Goal: Find specific page/section: Find specific page/section

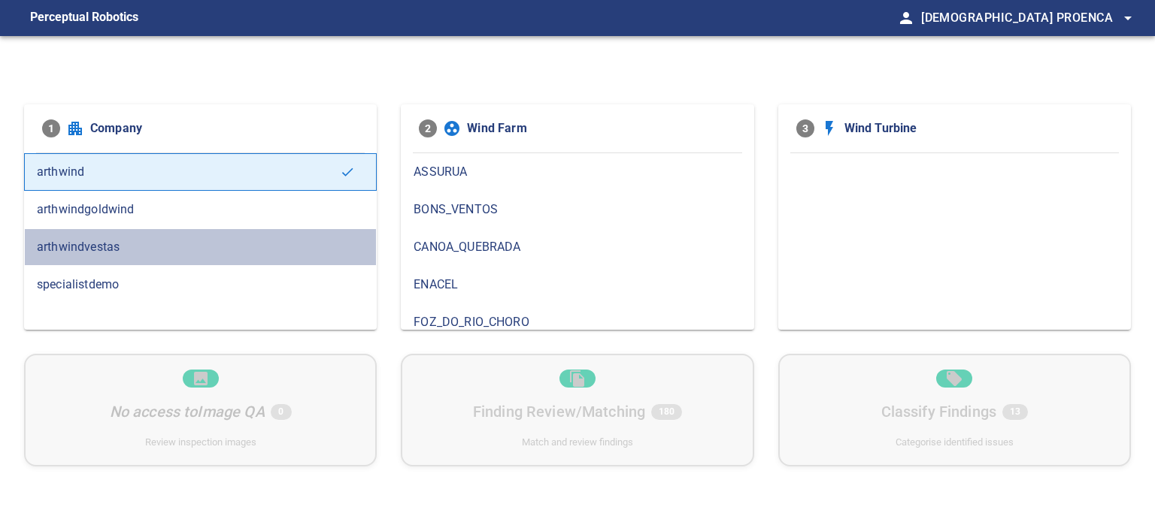
click at [295, 254] on span "arthwindvestas" at bounding box center [200, 247] width 327 height 18
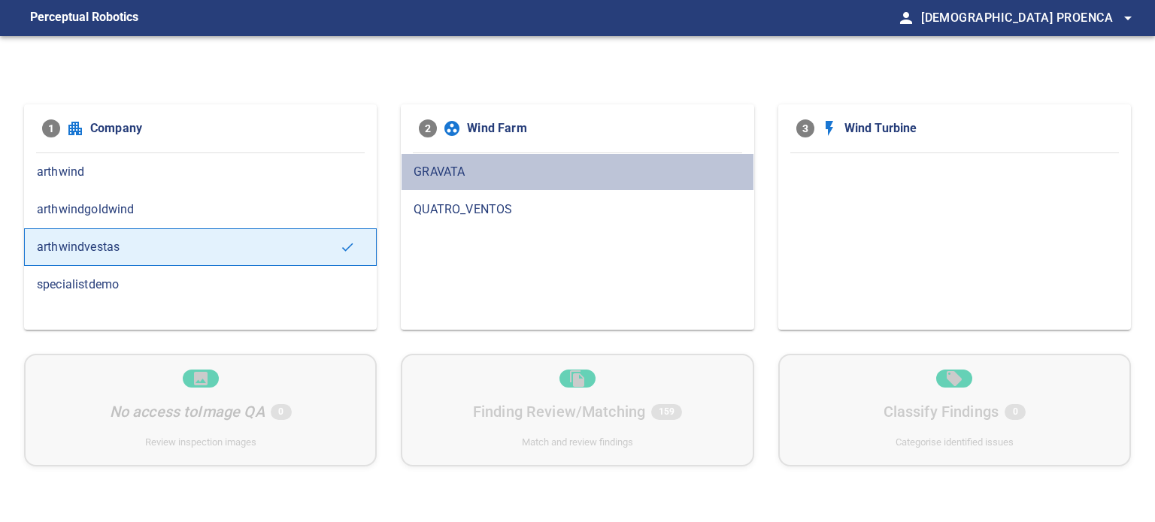
click at [424, 165] on span "GRAVATA" at bounding box center [576, 172] width 327 height 18
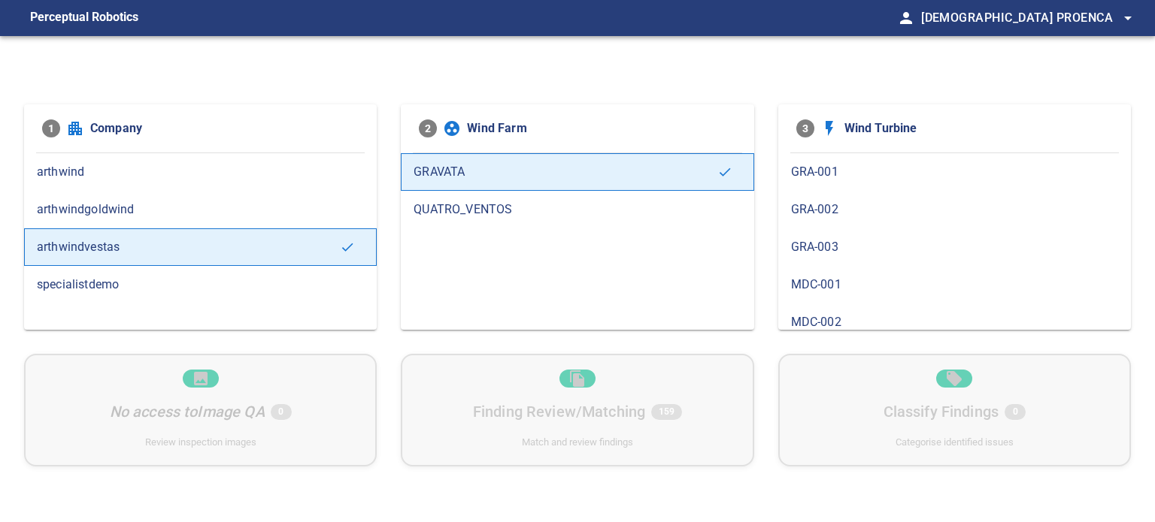
click at [806, 180] on span "GRA-001" at bounding box center [954, 172] width 327 height 18
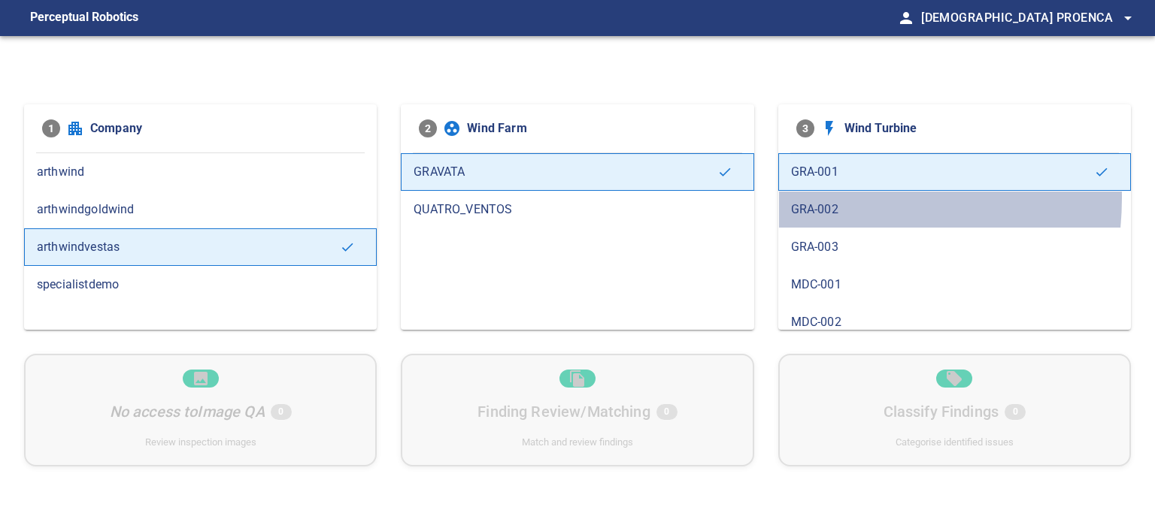
click at [807, 198] on div "GRA-002" at bounding box center [954, 210] width 353 height 38
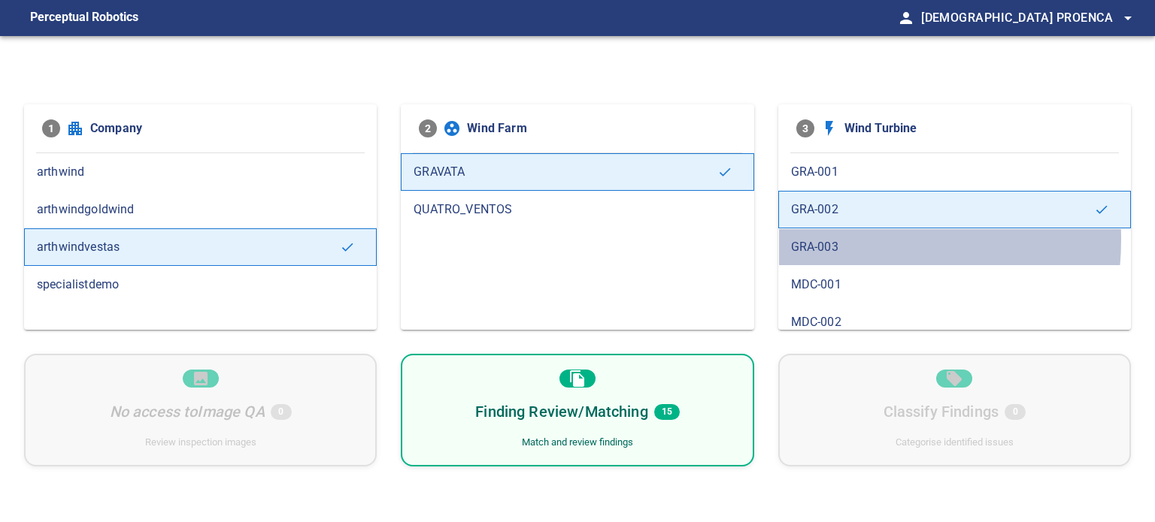
click at [815, 239] on span "GRA-003" at bounding box center [954, 247] width 327 height 18
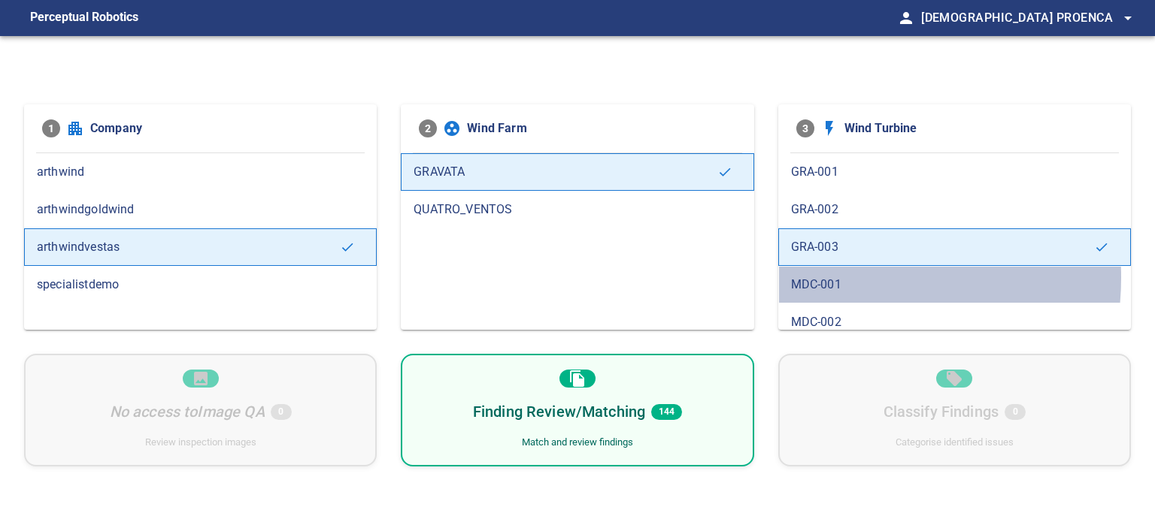
click at [830, 277] on span "MDC-001" at bounding box center [954, 285] width 327 height 18
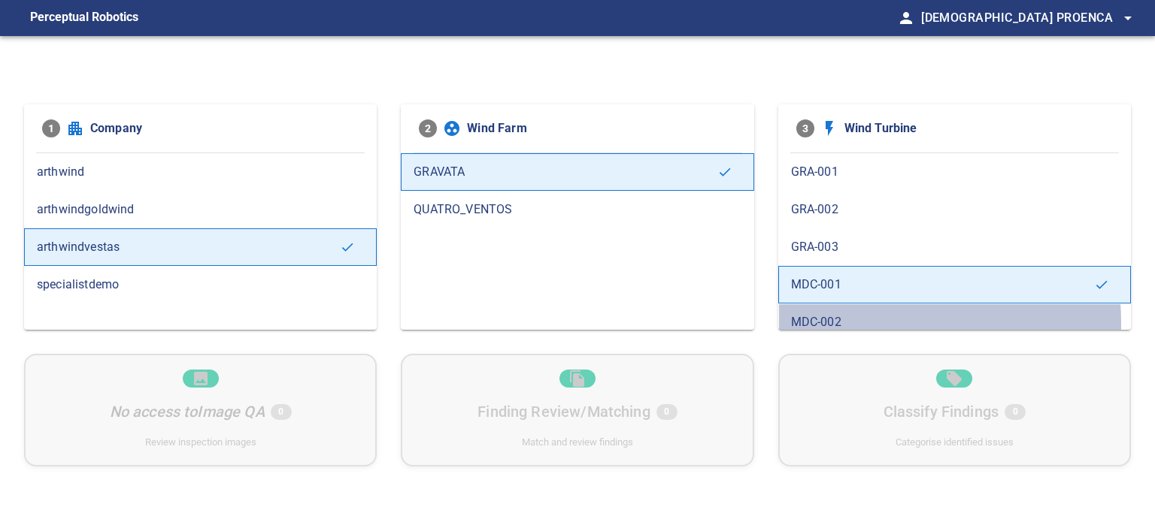
click at [833, 323] on span "MDC-002" at bounding box center [954, 322] width 327 height 18
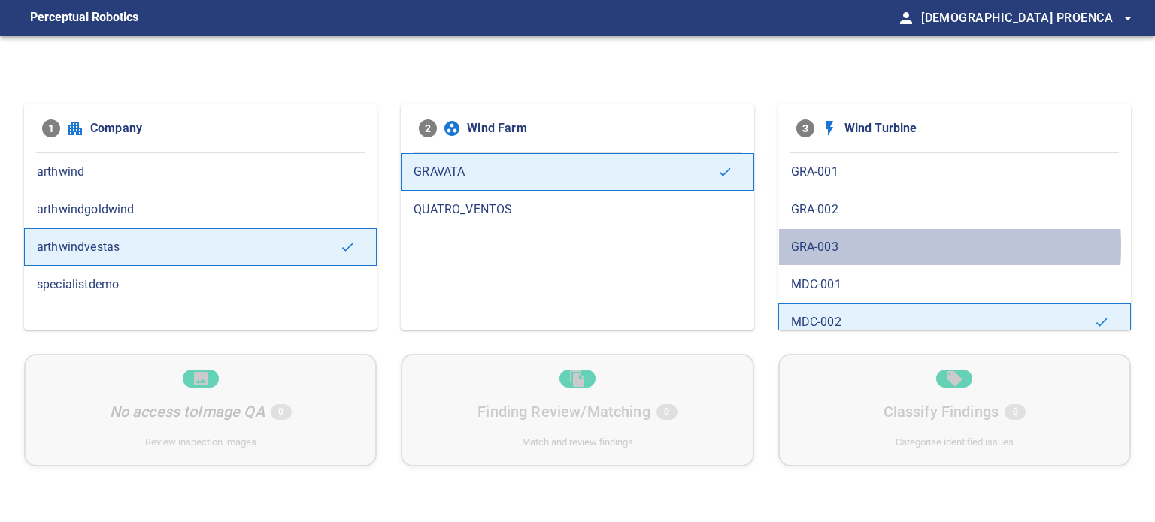
click at [828, 246] on span "GRA-003" at bounding box center [954, 247] width 327 height 18
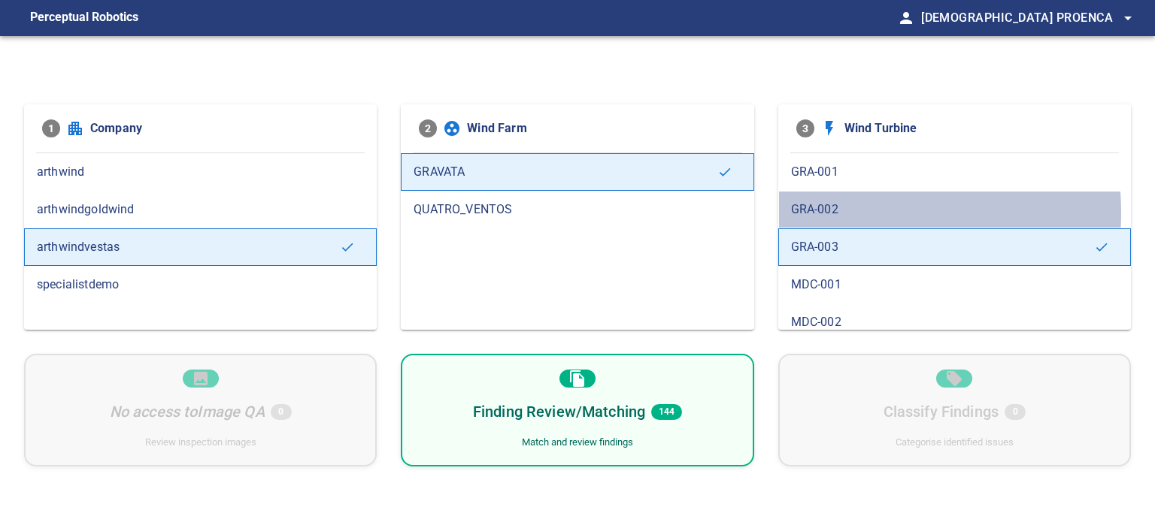
click at [827, 213] on span "GRA-002" at bounding box center [954, 210] width 327 height 18
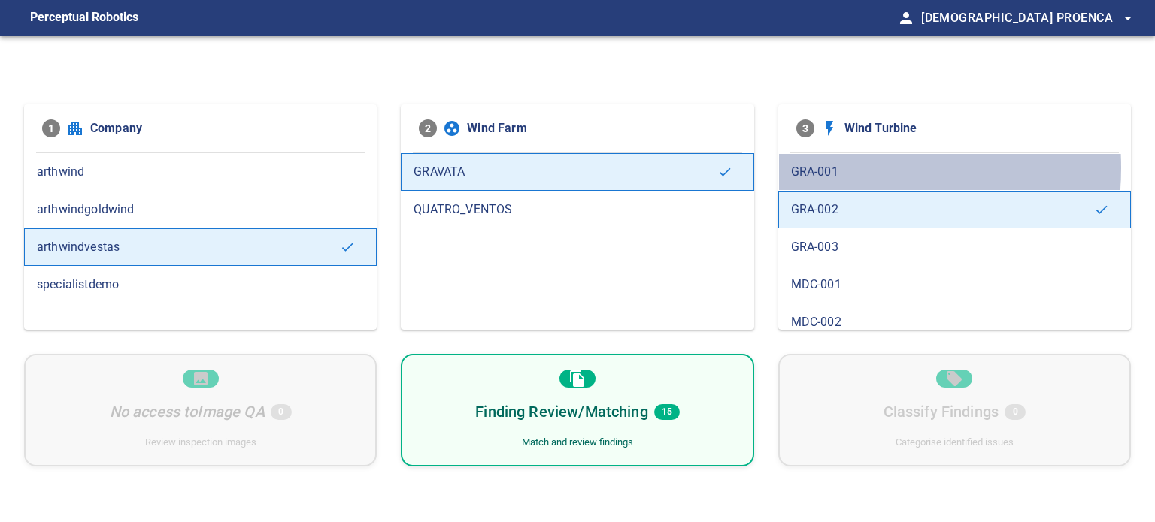
click at [836, 168] on span "GRA-001" at bounding box center [954, 172] width 327 height 18
